Goal: Task Accomplishment & Management: Manage account settings

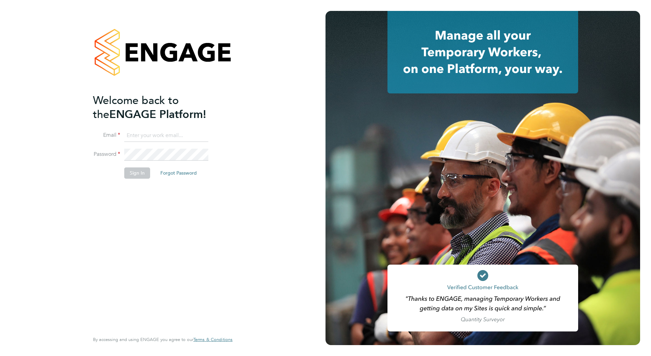
type input "[EMAIL_ADDRESS][DOMAIN_NAME]"
click at [131, 171] on button "Sign In" at bounding box center [137, 172] width 26 height 11
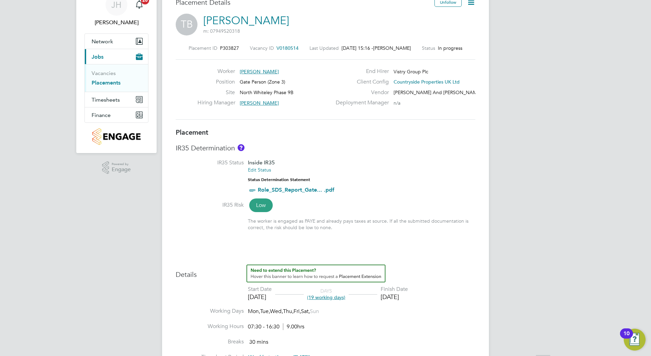
scroll to position [136, 0]
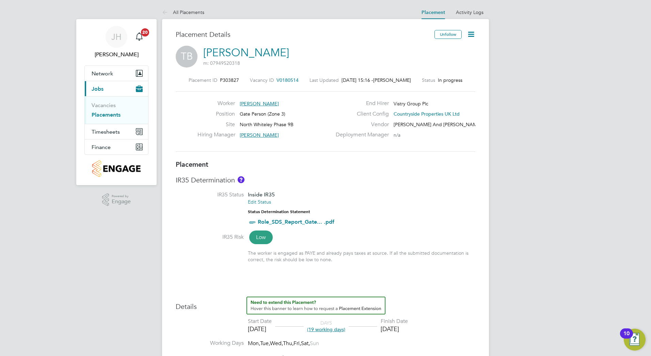
click at [469, 33] on icon at bounding box center [471, 34] width 9 height 9
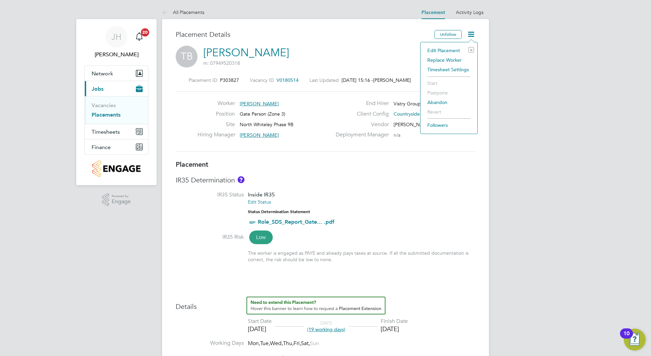
click at [447, 49] on li "Edit Placement e" at bounding box center [449, 51] width 50 height 10
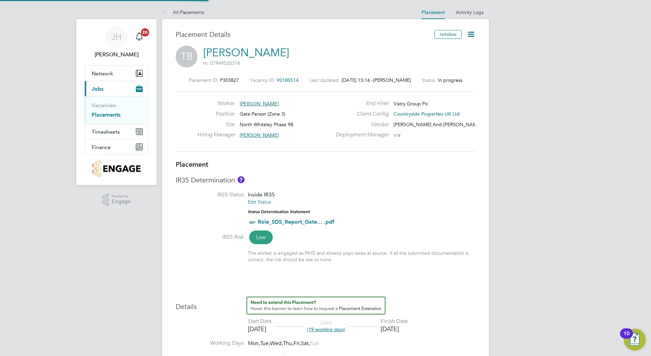
type input "[PERSON_NAME]"
type input "[DATE]"
type input "07:30"
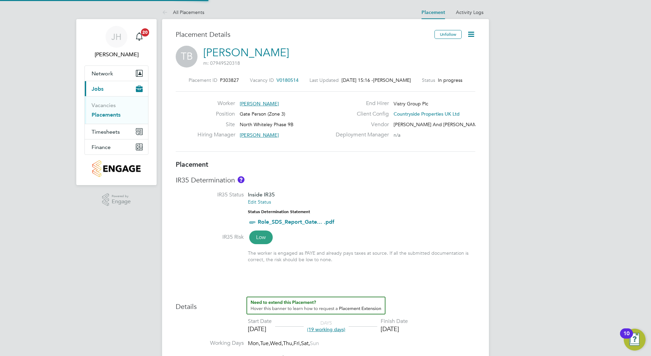
type input "16:30"
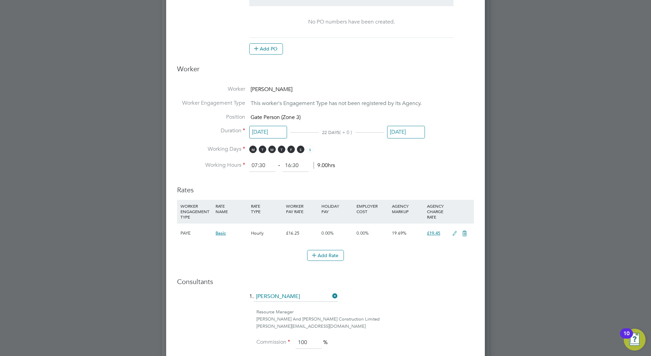
click at [259, 129] on input "[DATE]" at bounding box center [268, 132] width 38 height 13
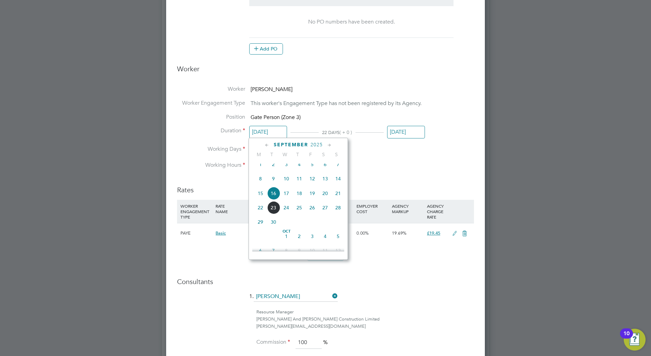
click at [313, 184] on span "12" at bounding box center [312, 178] width 13 height 13
type input "[DATE]"
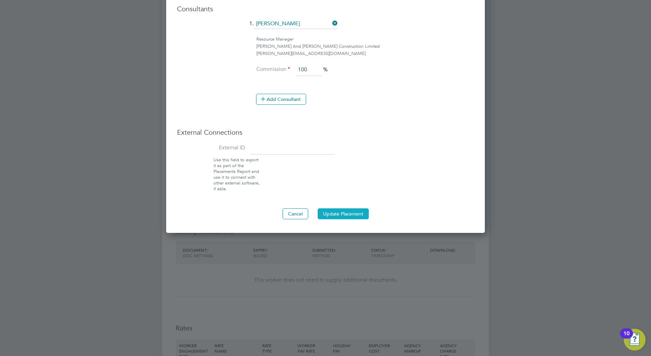
click at [353, 215] on button "Update Placement" at bounding box center [343, 213] width 51 height 11
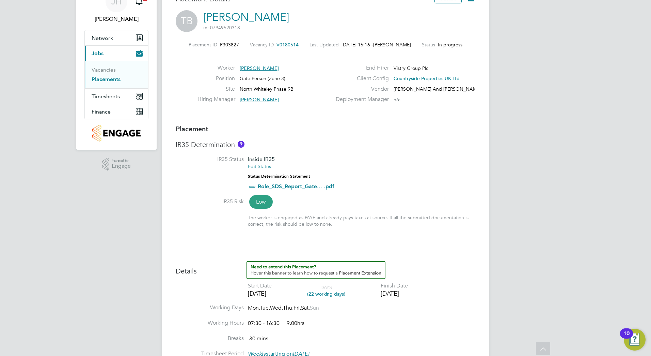
scroll to position [34, 0]
